Goal: Navigation & Orientation: Understand site structure

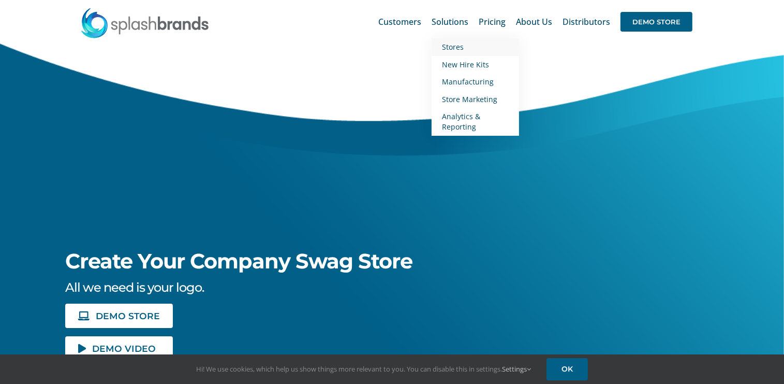
click at [456, 46] on span "Stores" at bounding box center [453, 47] width 22 height 10
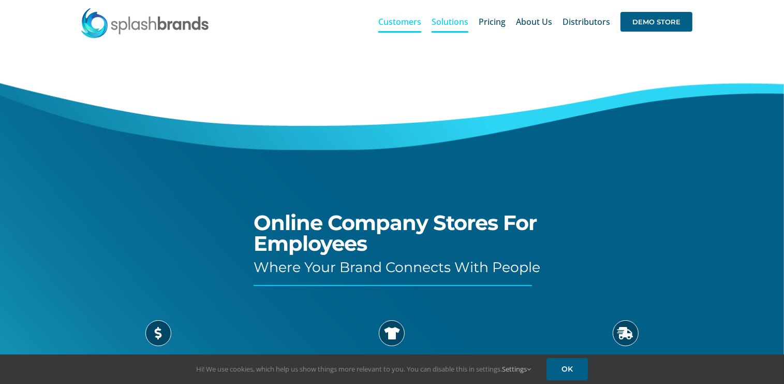
click at [394, 25] on span "Customers" at bounding box center [399, 22] width 43 height 8
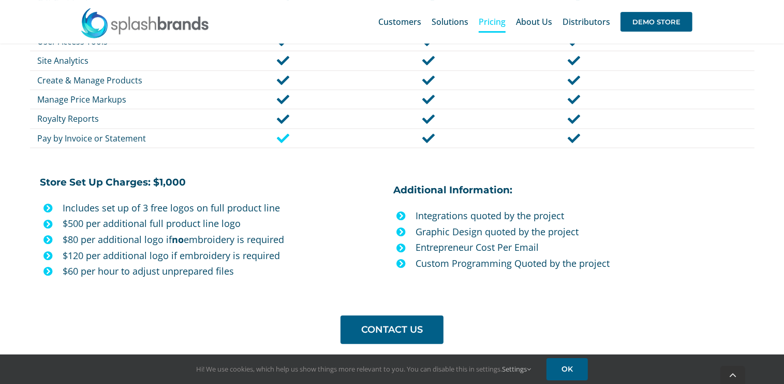
scroll to position [874, 0]
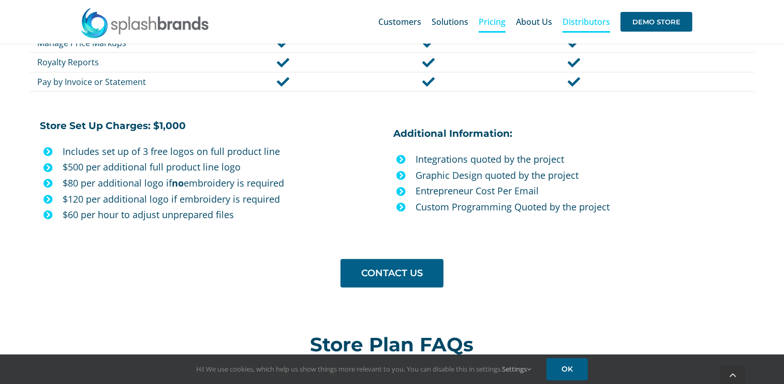
click at [592, 25] on span "Distributors" at bounding box center [587, 22] width 48 height 8
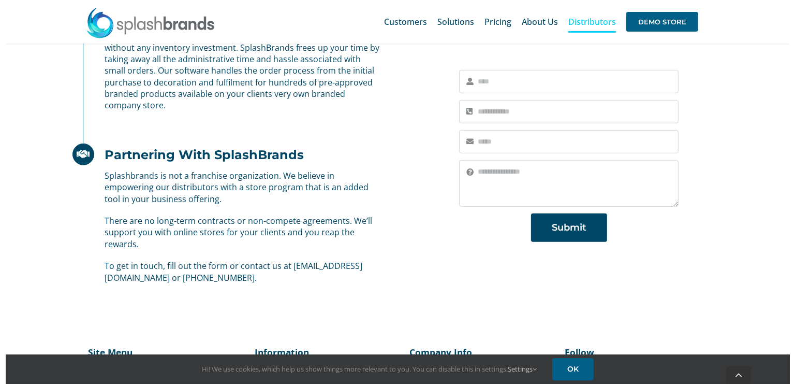
scroll to position [764, 0]
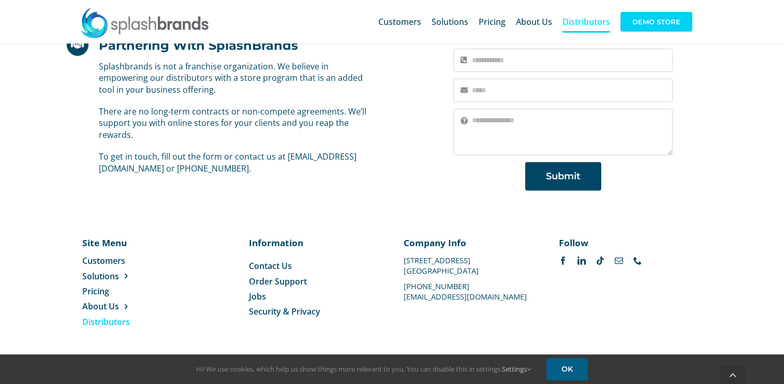
click at [651, 22] on span "DEMO STORE" at bounding box center [657, 22] width 72 height 20
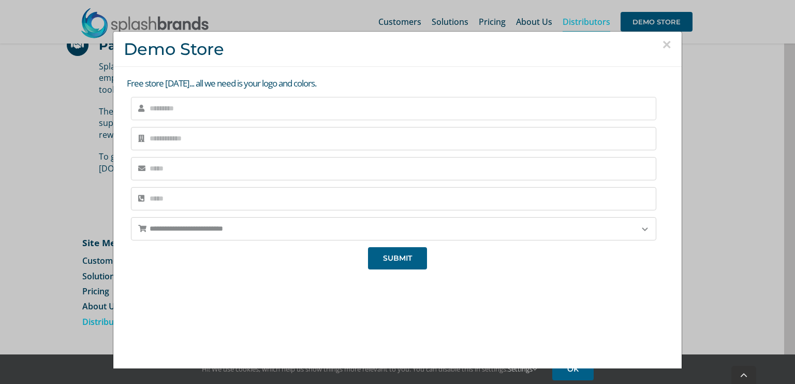
click at [185, 115] on input "text" at bounding box center [393, 108] width 525 height 23
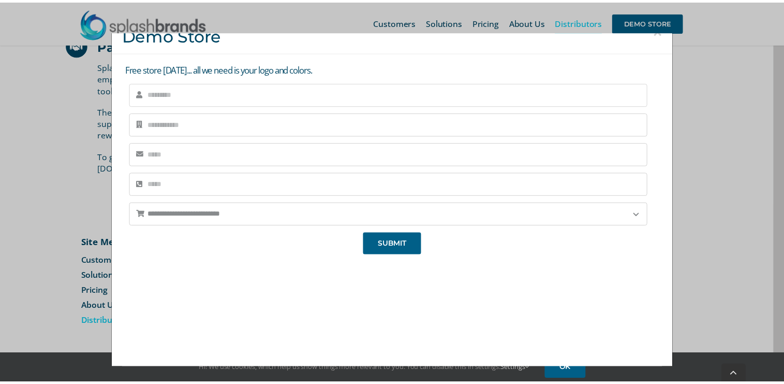
scroll to position [0, 0]
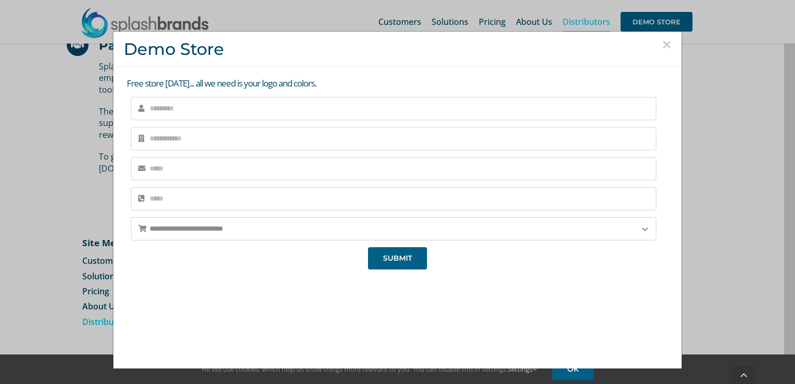
click at [662, 47] on button "×" at bounding box center [666, 45] width 9 height 16
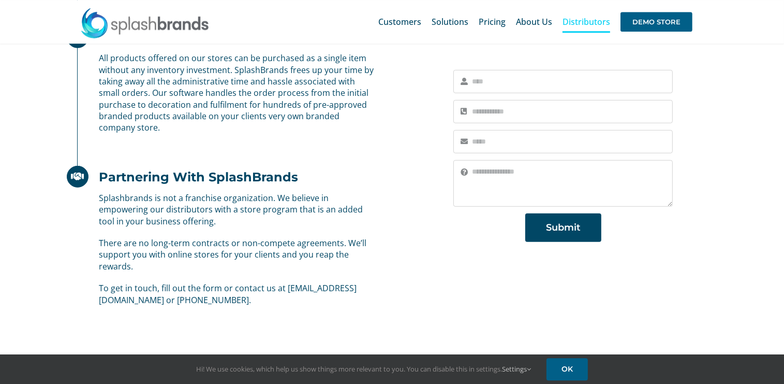
scroll to position [600, 0]
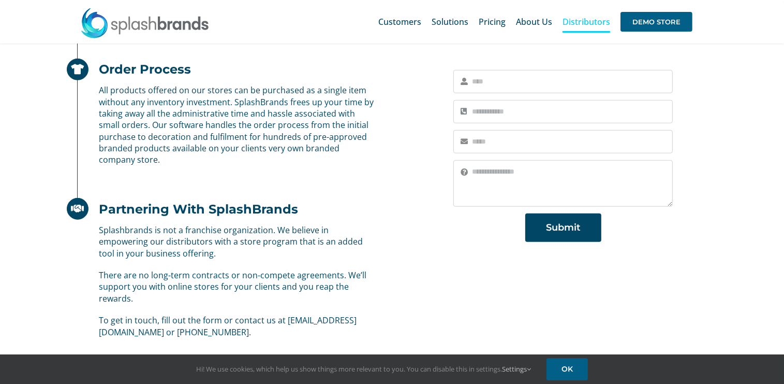
click at [137, 33] on img at bounding box center [144, 22] width 129 height 31
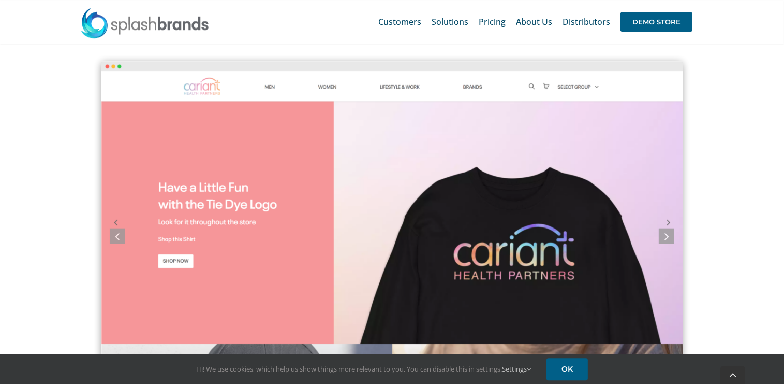
scroll to position [918, 0]
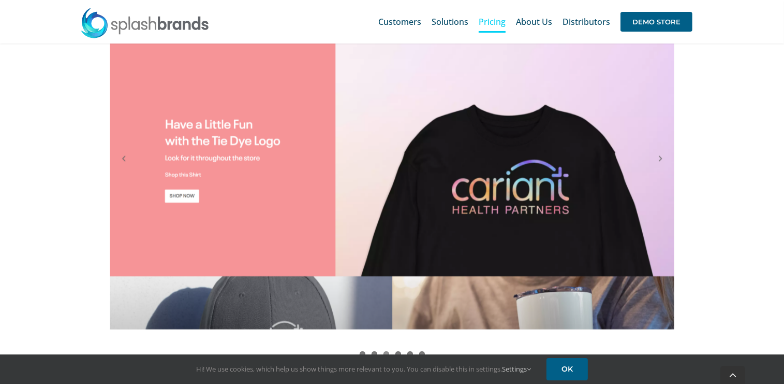
click at [492, 18] on span "Pricing" at bounding box center [492, 22] width 27 height 8
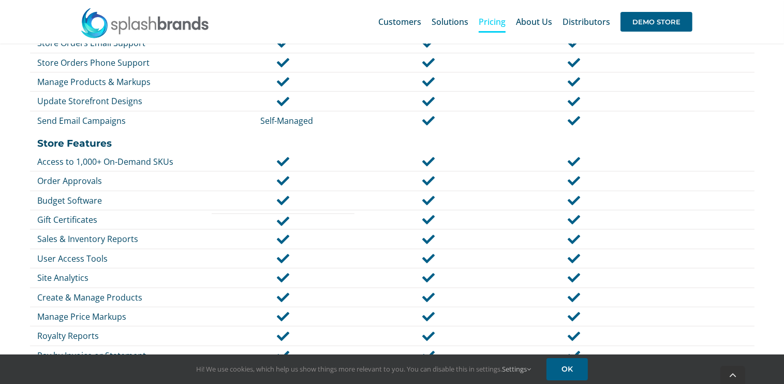
scroll to position [820, 0]
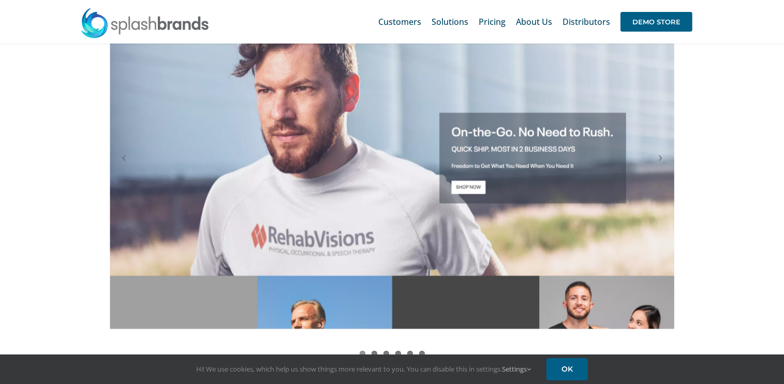
scroll to position [961, 0]
